Goal: Task Accomplishment & Management: Use online tool/utility

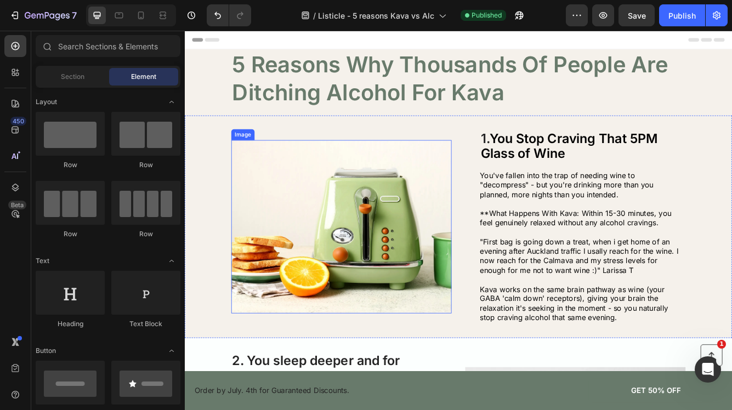
scroll to position [241, 0]
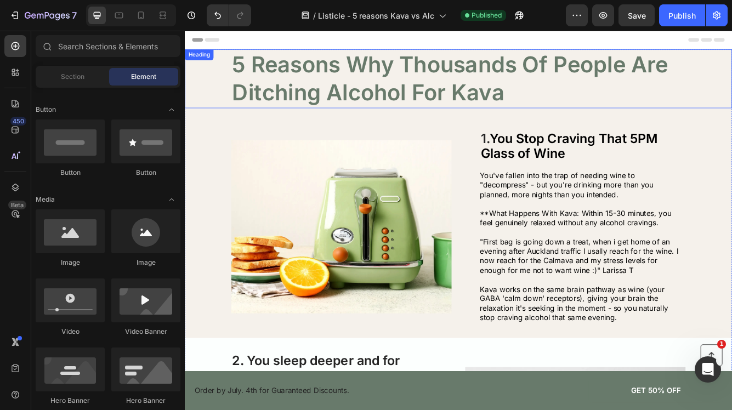
click at [359, 107] on h1 "5 Reasons Why Thousands Of People Are Ditching Alcohol For Kava" at bounding box center [514, 88] width 546 height 71
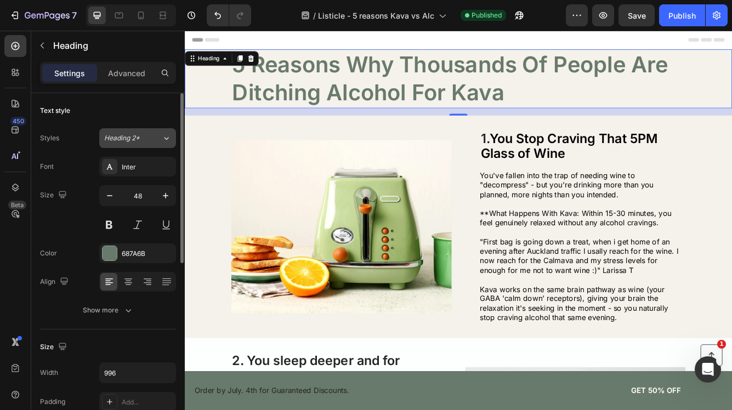
click at [158, 140] on div "Heading 2*" at bounding box center [133, 138] width 58 height 10
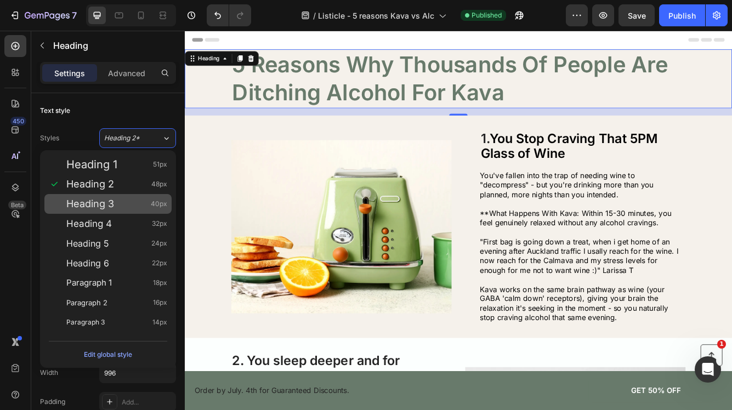
click at [132, 200] on div "Heading 3 40px" at bounding box center [116, 204] width 101 height 11
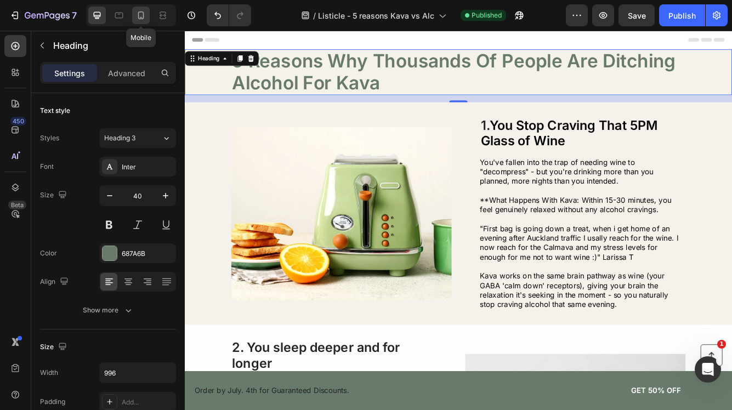
click at [140, 12] on icon at bounding box center [141, 16] width 6 height 8
type input "30"
type input "100%"
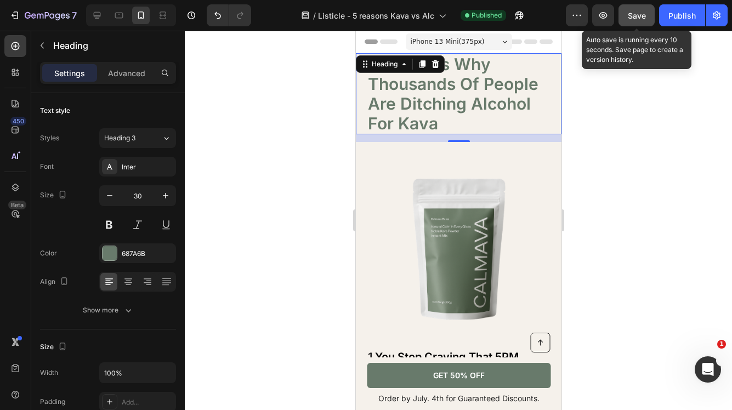
click at [633, 18] on span "Save" at bounding box center [637, 15] width 18 height 9
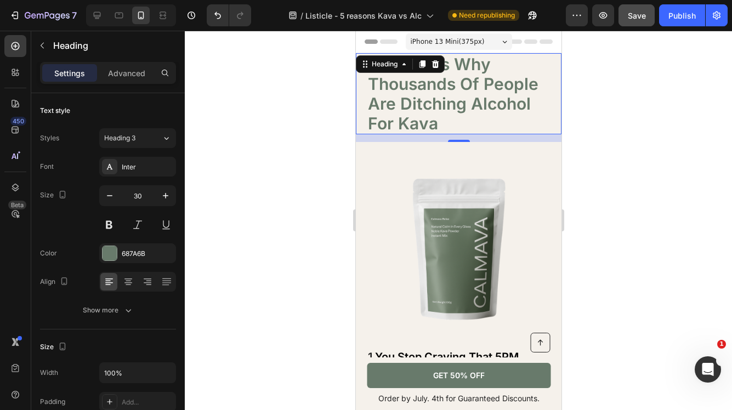
click at [488, 39] on div "iPhone 13 Mini ( 375 px)" at bounding box center [458, 41] width 106 height 16
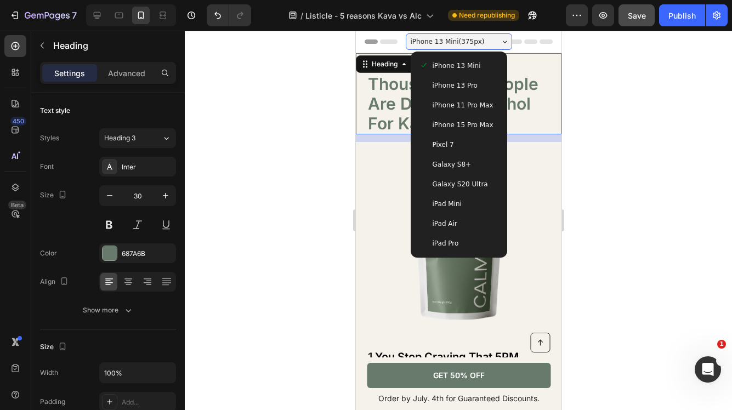
click at [477, 125] on span "iPhone 15 Pro Max" at bounding box center [462, 125] width 61 height 11
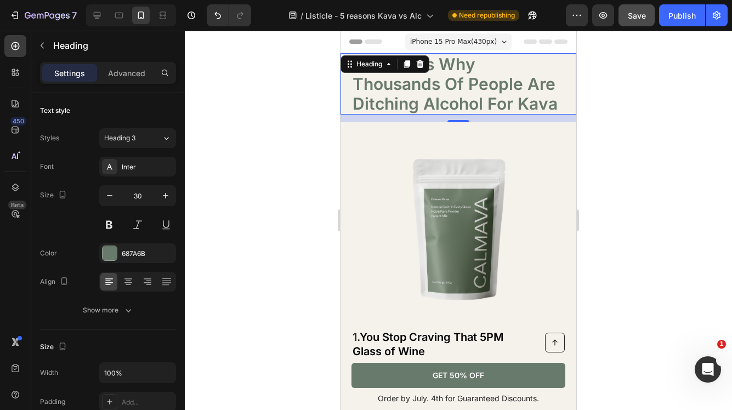
click at [489, 41] on span "iPhone 15 Pro Max ( 430 px)" at bounding box center [453, 41] width 87 height 11
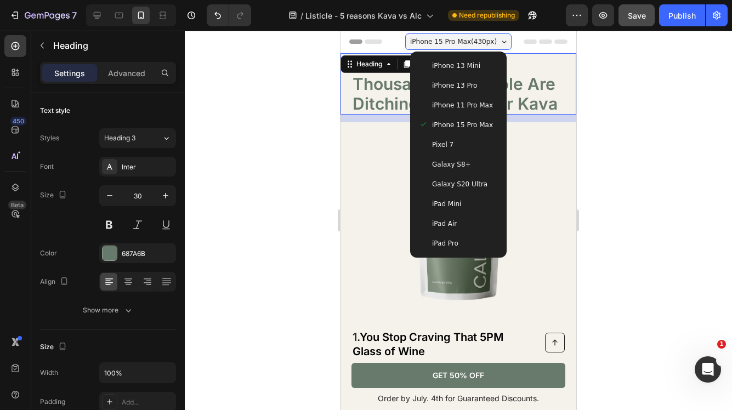
click at [487, 201] on div "iPad Mini" at bounding box center [458, 204] width 79 height 11
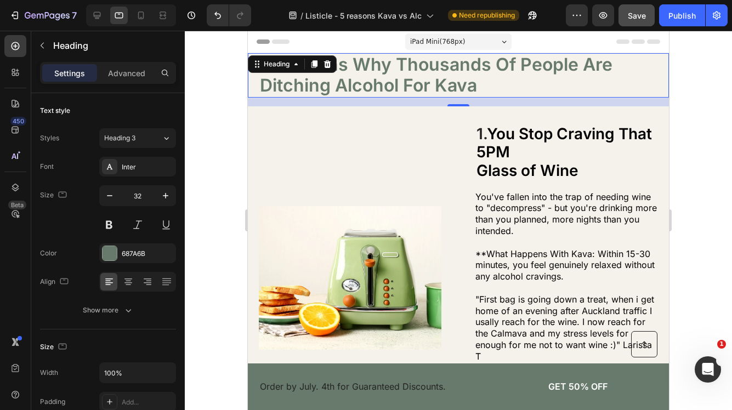
click at [497, 47] on div "iPad Mini ( 768 px)" at bounding box center [458, 41] width 106 height 16
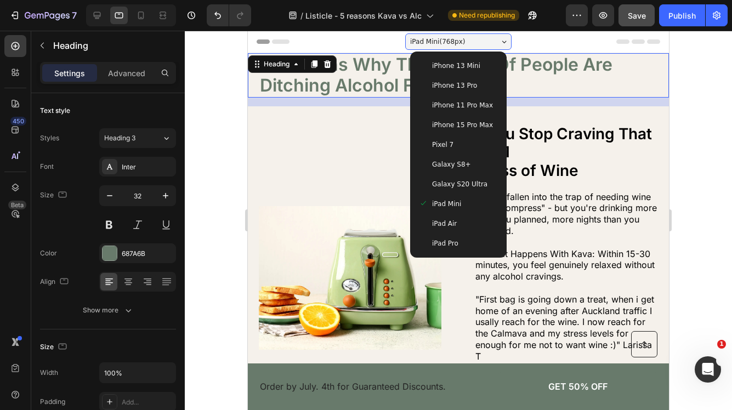
click at [487, 182] on div "Galaxy S20 Ultra" at bounding box center [458, 184] width 79 height 11
type input "30"
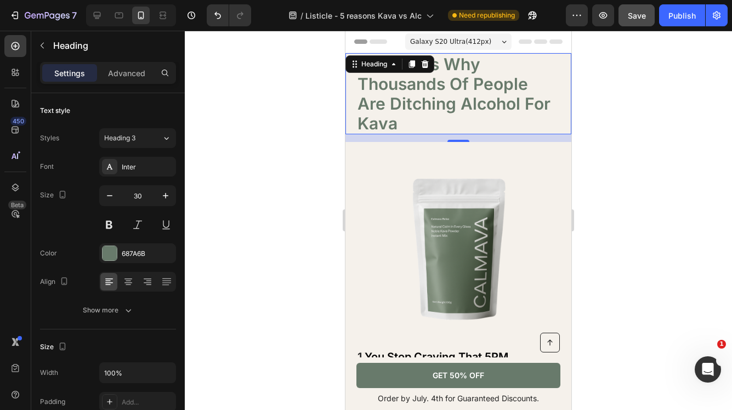
click at [481, 39] on span "Galaxy S20 Ultra ( 412 px)" at bounding box center [450, 41] width 81 height 11
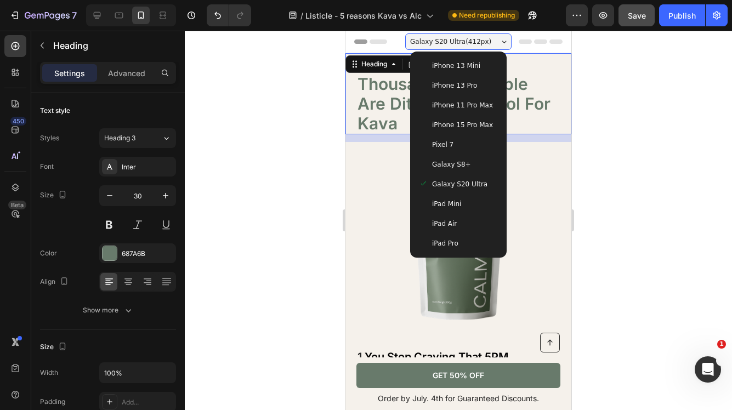
click at [466, 64] on span "iPhone 13 Mini" at bounding box center [456, 65] width 48 height 11
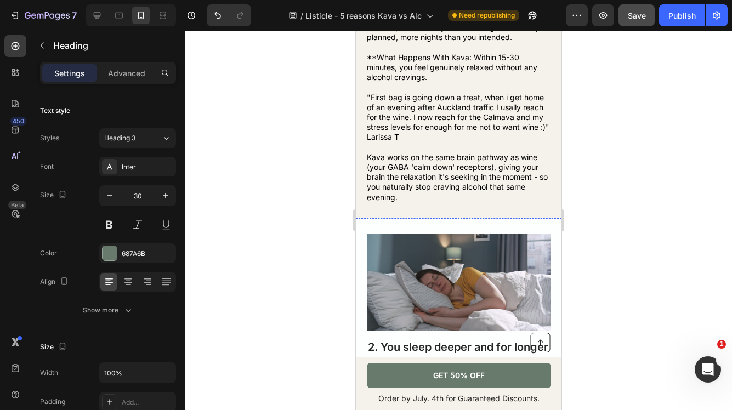
scroll to position [491, 0]
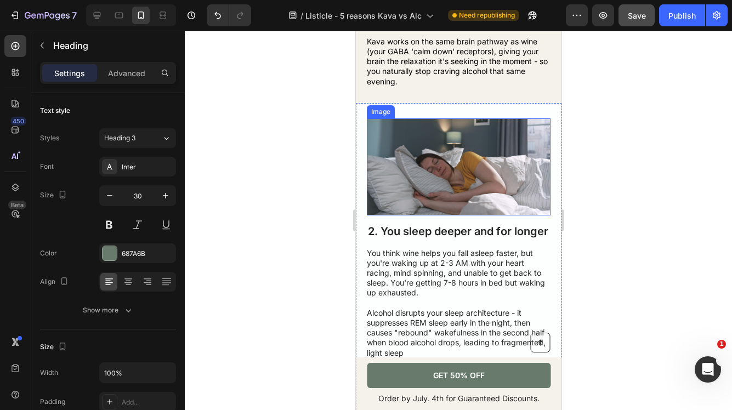
click at [446, 191] on img at bounding box center [458, 166] width 184 height 97
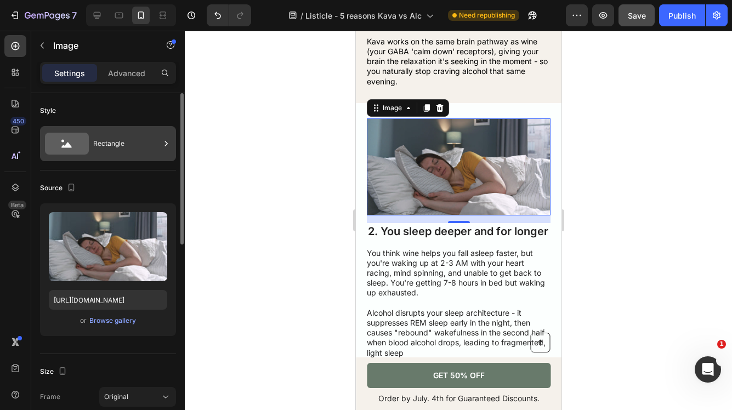
click at [101, 143] on div "Rectangle" at bounding box center [126, 143] width 67 height 25
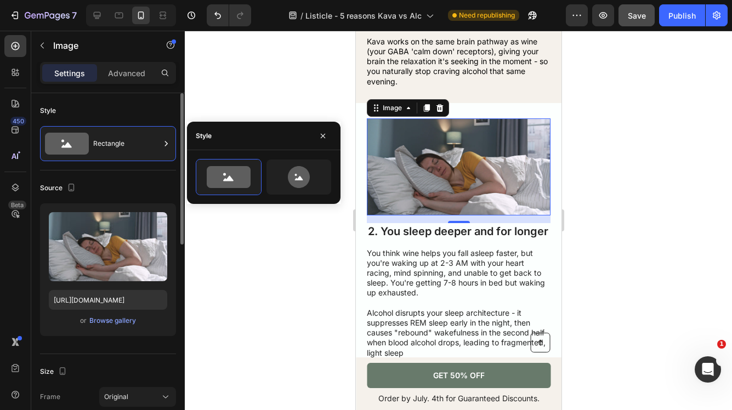
click at [128, 194] on div "Source" at bounding box center [108, 188] width 136 height 18
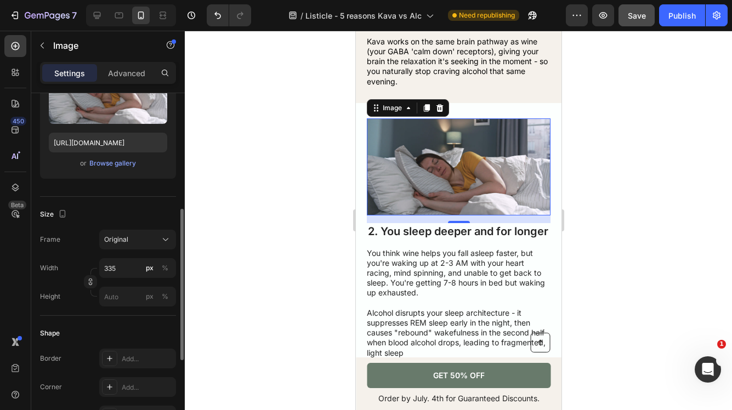
scroll to position [190, 0]
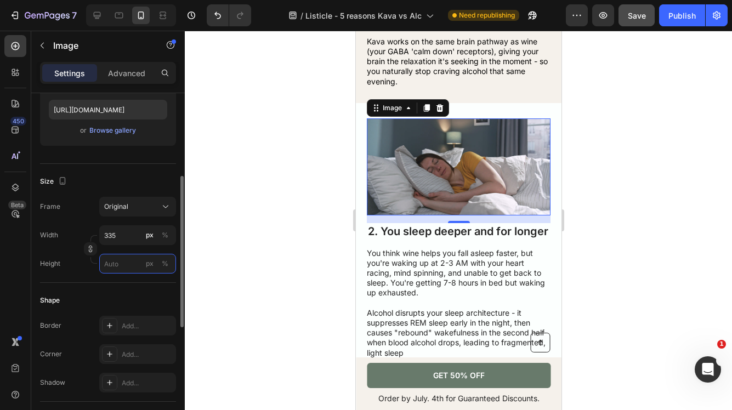
click at [123, 266] on input "px %" at bounding box center [137, 264] width 77 height 20
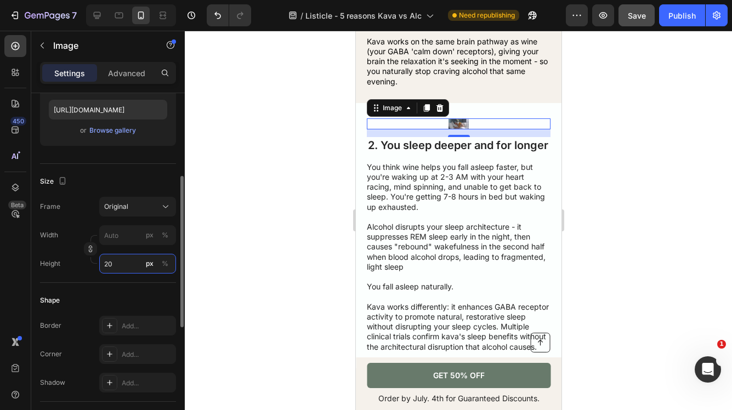
type input "2"
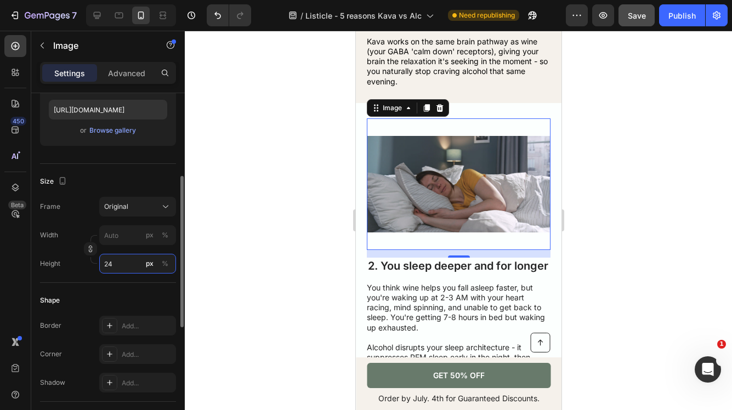
type input "2"
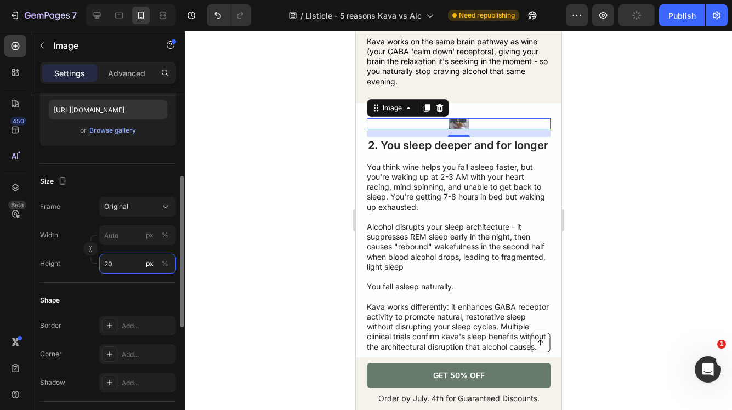
type input "2"
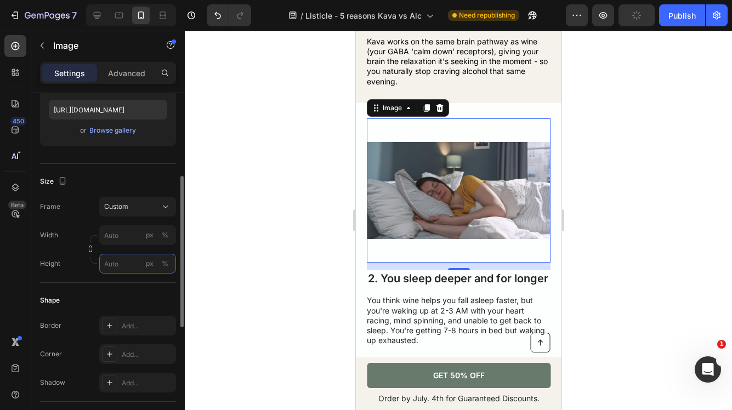
type input "2"
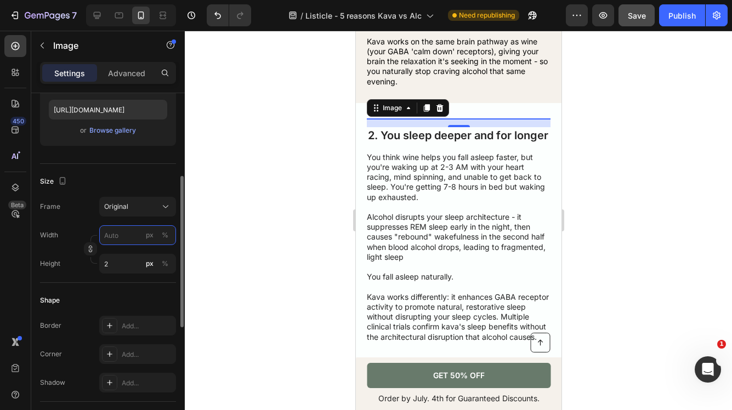
click at [111, 240] on input "px %" at bounding box center [137, 235] width 77 height 20
type input "3"
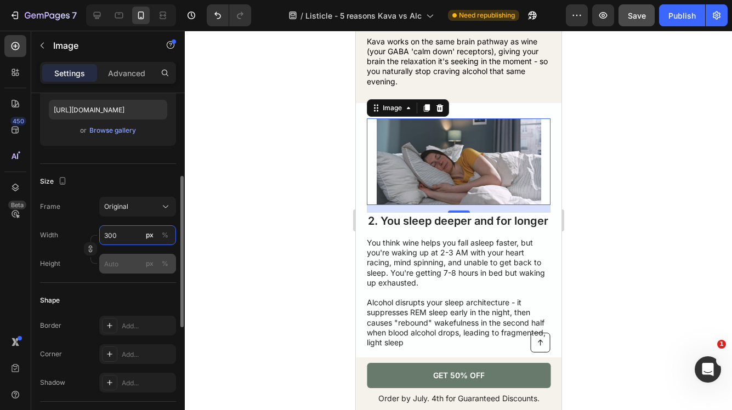
type input "300"
click at [127, 265] on input "px %" at bounding box center [137, 264] width 77 height 20
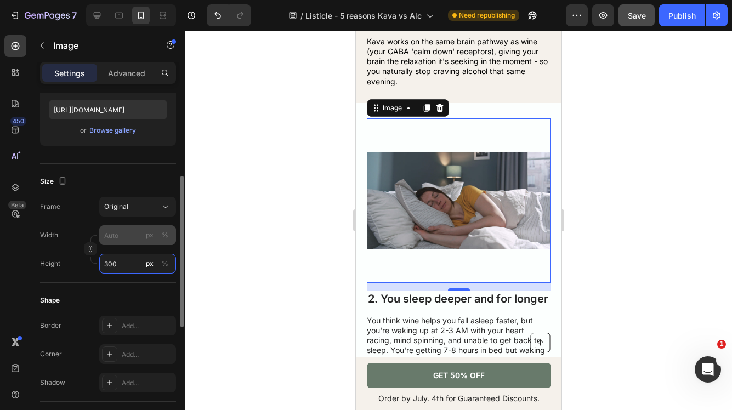
type input "300"
click at [119, 240] on input "px %" at bounding box center [137, 235] width 77 height 20
type input "4"
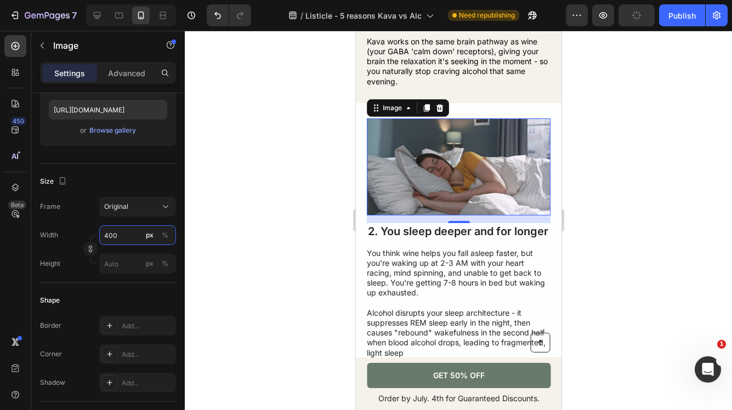
type input "400"
click at [235, 242] on div at bounding box center [458, 221] width 547 height 380
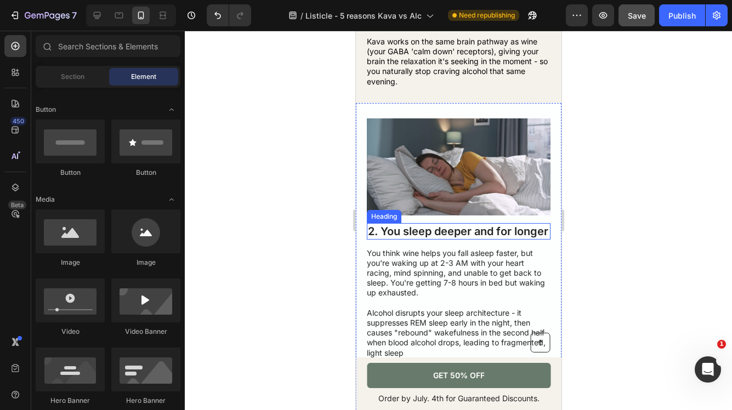
scroll to position [518, 0]
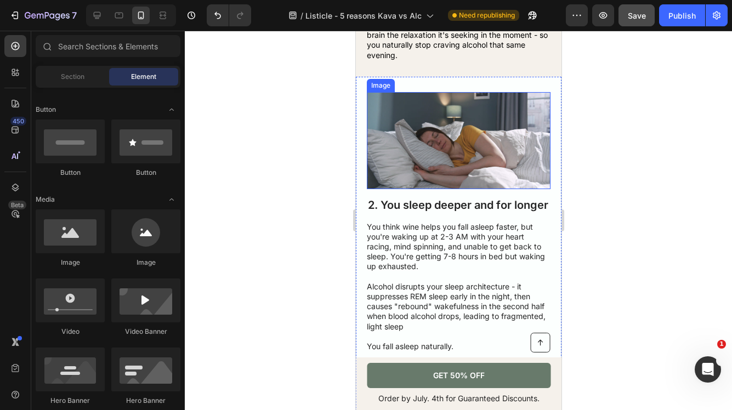
click at [432, 149] on img at bounding box center [458, 140] width 184 height 97
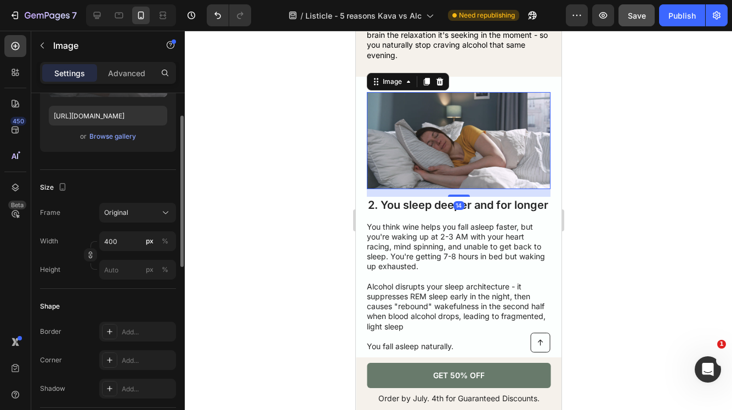
scroll to position [224, 0]
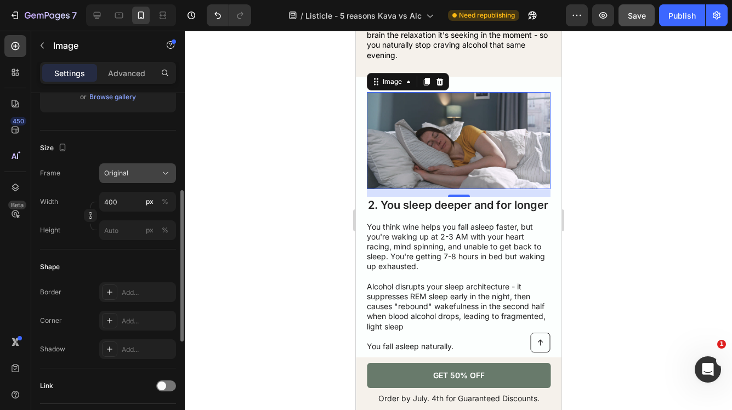
click at [167, 174] on icon at bounding box center [165, 173] width 11 height 11
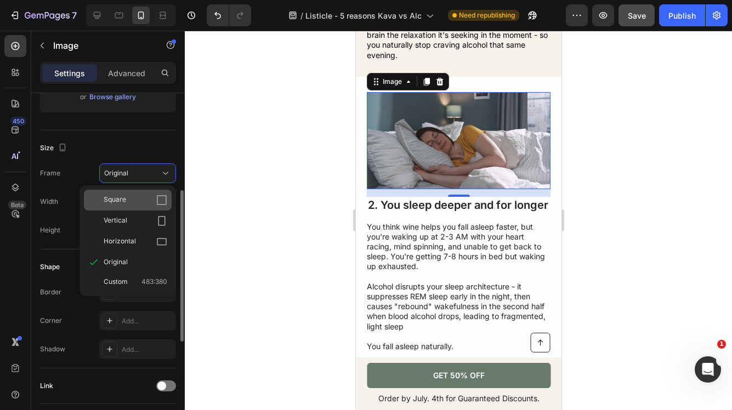
click at [158, 200] on icon at bounding box center [161, 200] width 11 height 11
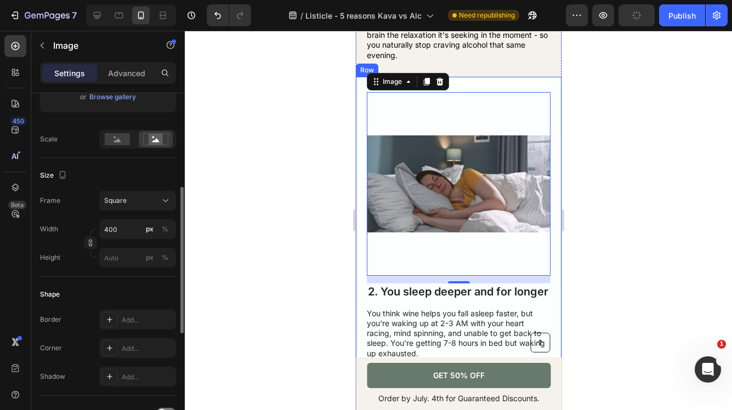
click at [329, 170] on div at bounding box center [458, 221] width 547 height 380
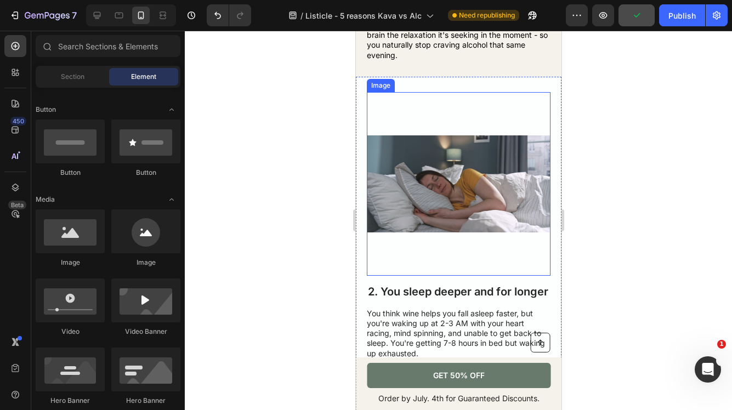
click at [412, 188] on img at bounding box center [458, 184] width 184 height 184
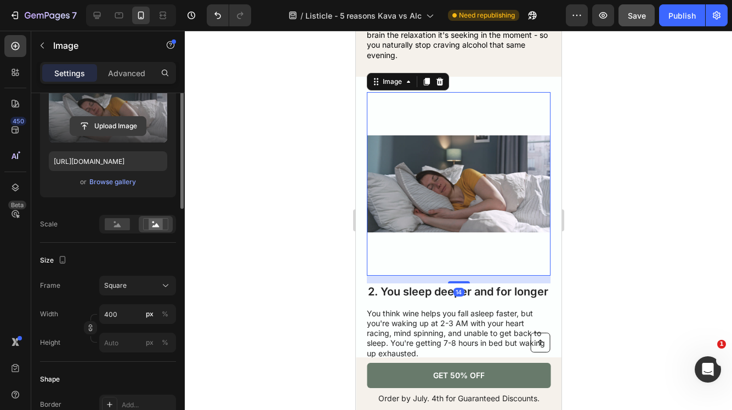
scroll to position [171, 0]
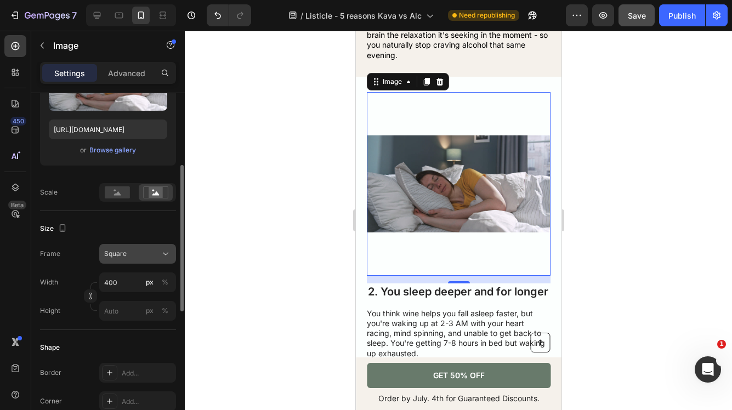
click at [137, 253] on div "Square" at bounding box center [131, 254] width 54 height 10
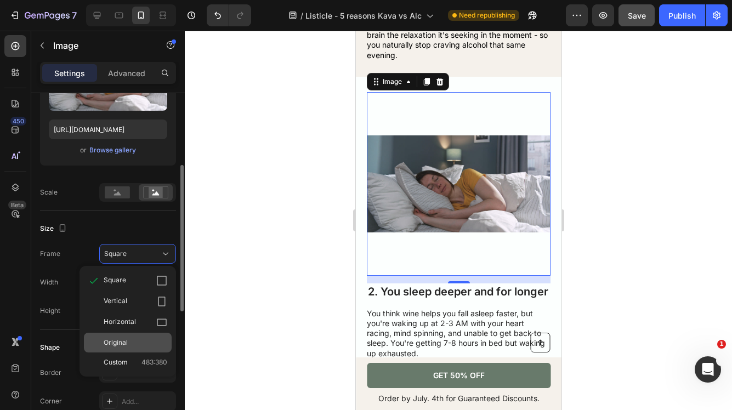
click at [130, 343] on div "Original" at bounding box center [136, 343] width 64 height 10
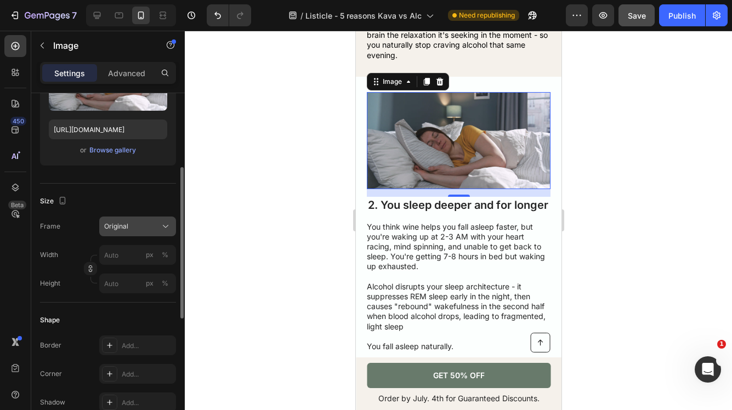
click at [149, 226] on div "Original" at bounding box center [131, 227] width 54 height 10
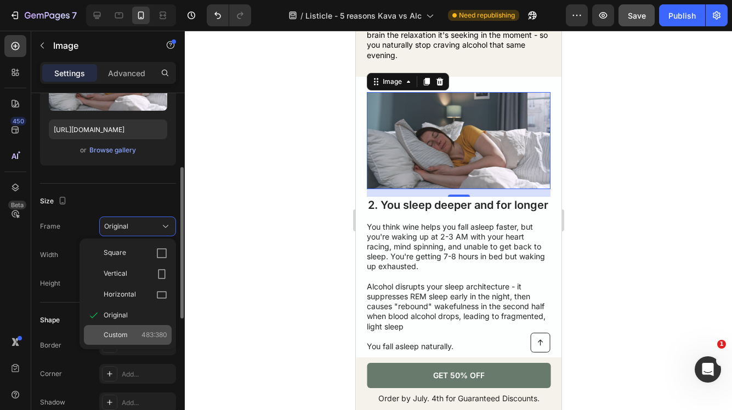
click at [150, 342] on div "Custom 483:380" at bounding box center [128, 335] width 88 height 20
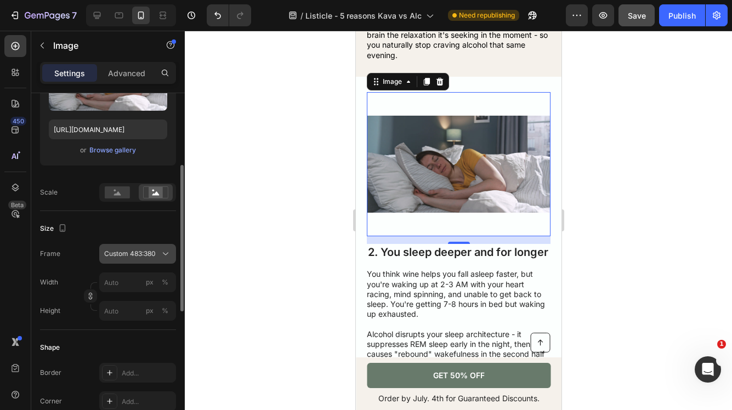
click at [152, 252] on span "Custom 483:380" at bounding box center [130, 254] width 52 height 10
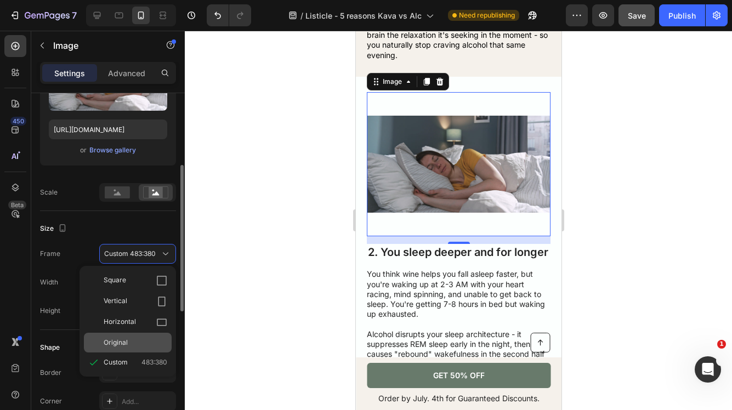
click at [145, 344] on div "Original" at bounding box center [136, 343] width 64 height 10
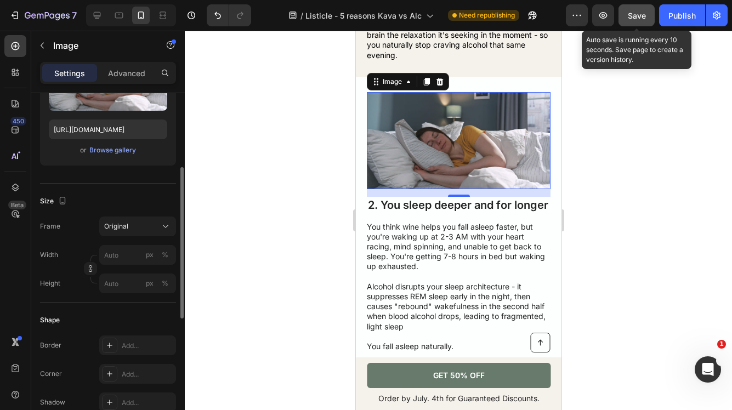
click at [634, 14] on span "Save" at bounding box center [637, 15] width 18 height 9
